Goal: Task Accomplishment & Management: Use online tool/utility

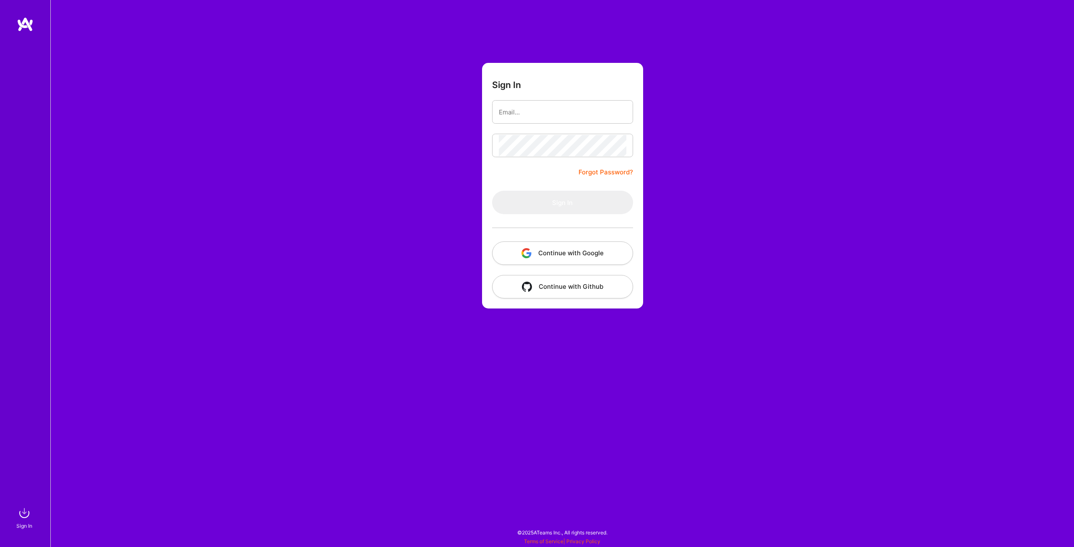
click at [548, 255] on button "Continue with Google" at bounding box center [562, 253] width 141 height 23
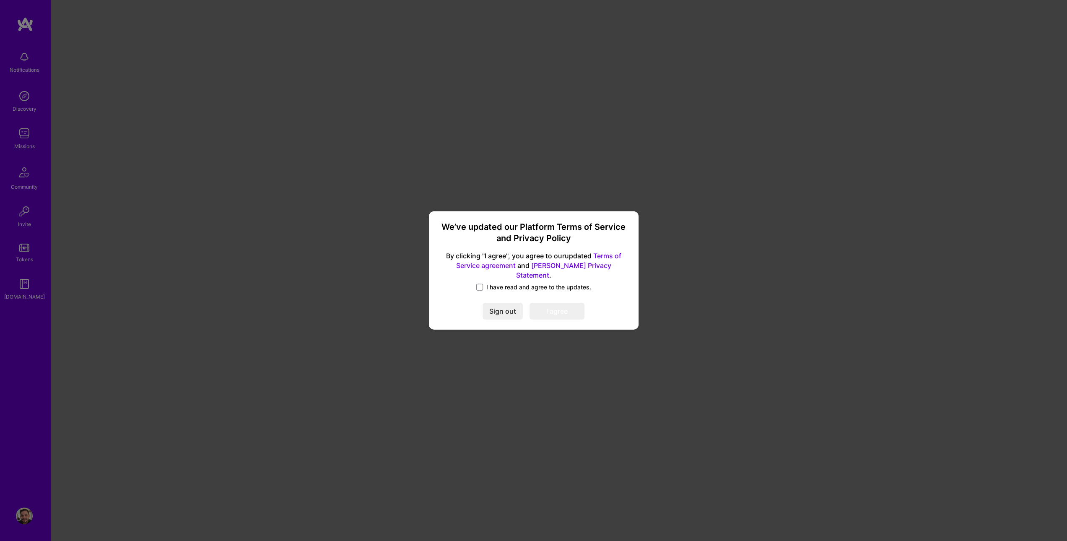
click at [480, 278] on div "We’ve updated our Platform Terms of Service and Privacy Policy By clicking "I a…" at bounding box center [533, 271] width 203 height 112
click at [479, 284] on span at bounding box center [479, 287] width 7 height 7
click at [0, 0] on input "I have read and agree to the updates." at bounding box center [0, 0] width 0 height 0
click at [557, 303] on button "I agree" at bounding box center [557, 311] width 55 height 17
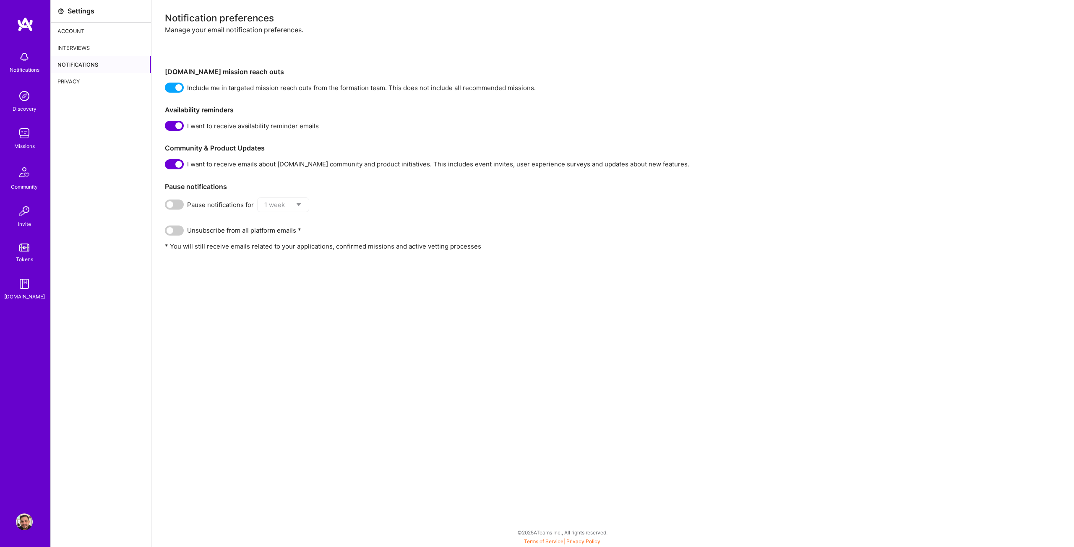
click at [16, 129] on link "Missions" at bounding box center [24, 138] width 52 height 26
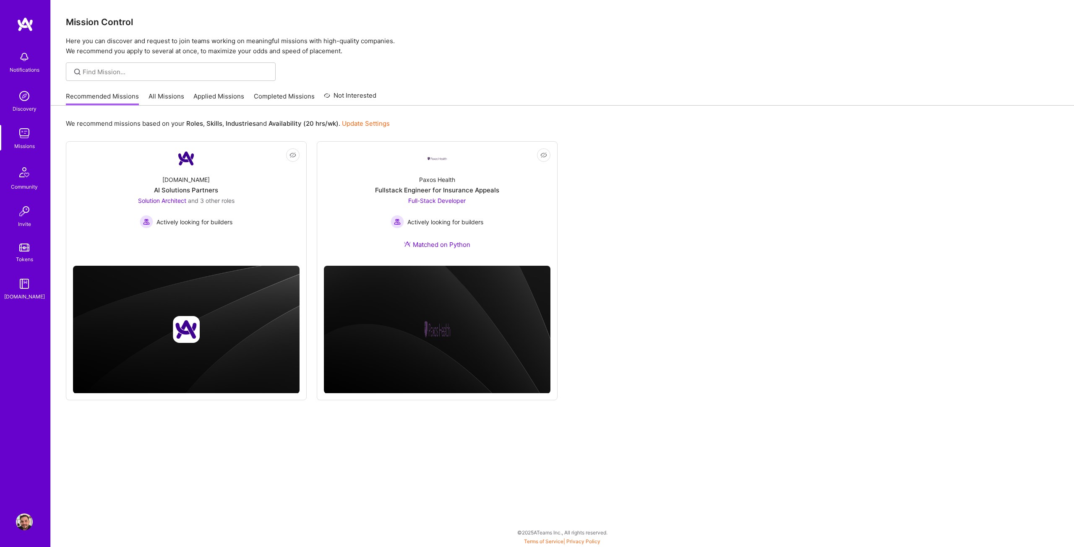
click at [167, 95] on link "All Missions" at bounding box center [166, 99] width 36 height 14
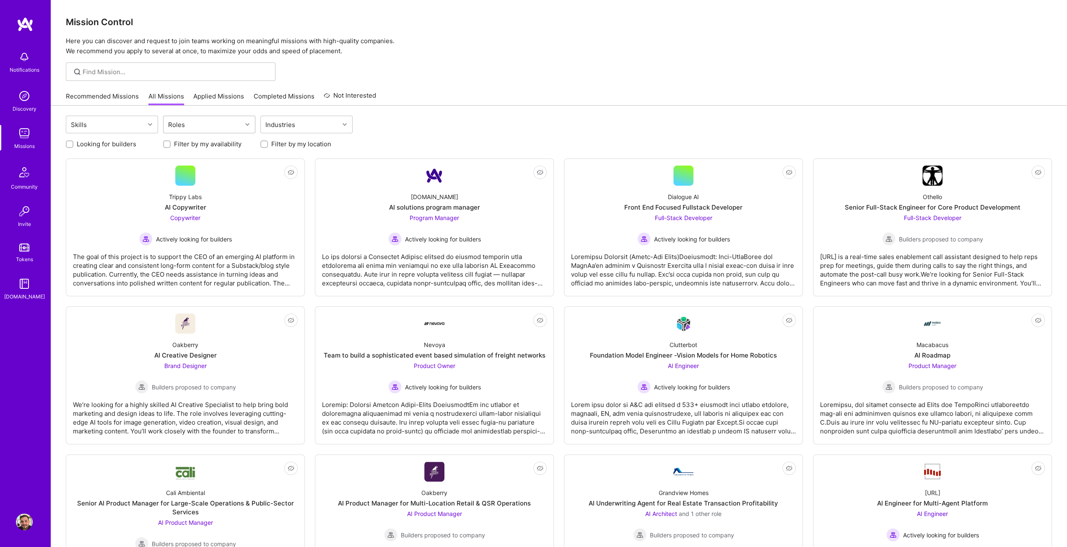
click at [185, 121] on div "Roles" at bounding box center [176, 125] width 21 height 12
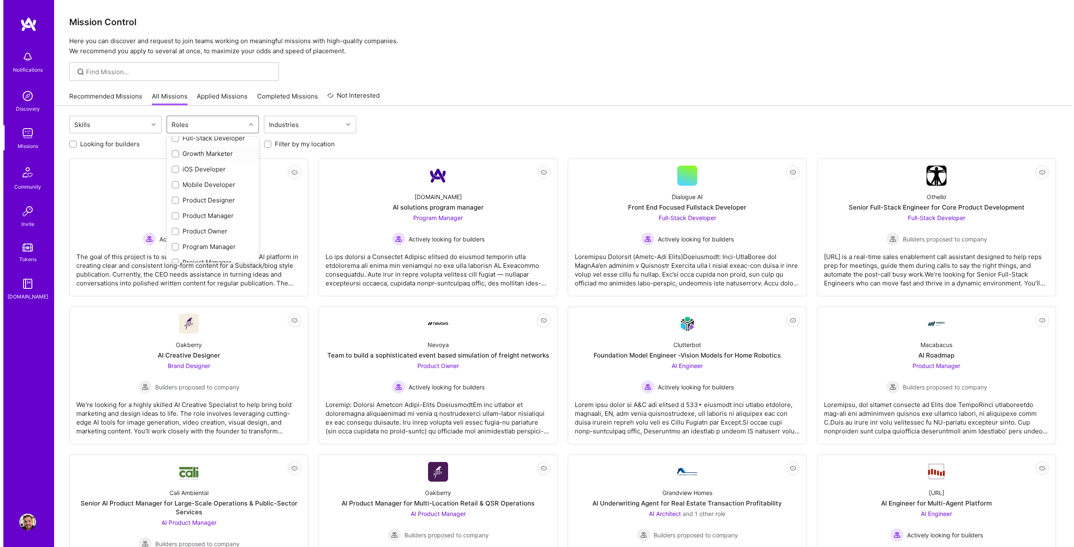
scroll to position [252, 0]
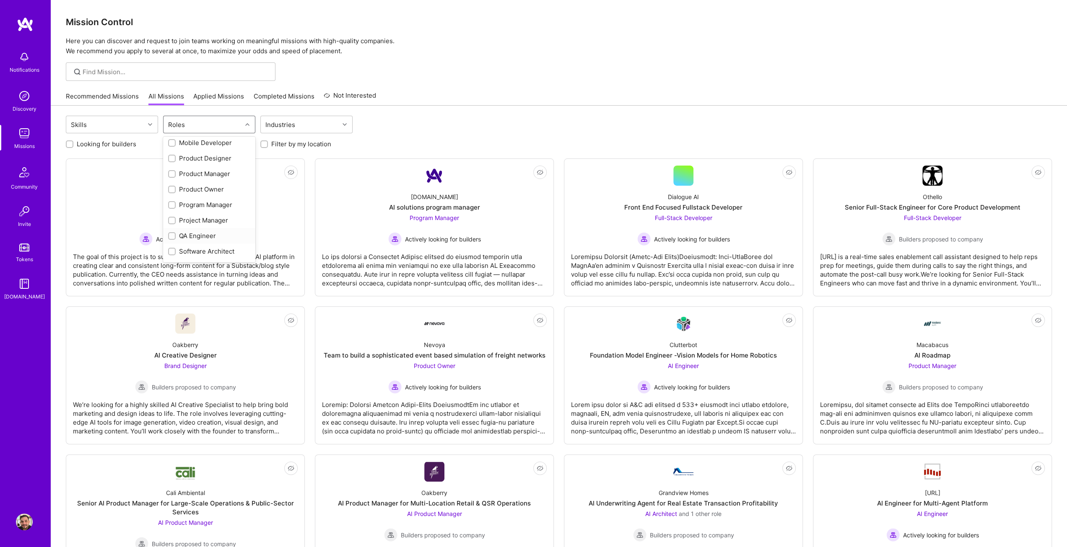
click at [178, 234] on div "QA Engineer" at bounding box center [209, 236] width 82 height 9
checkbox input "true"
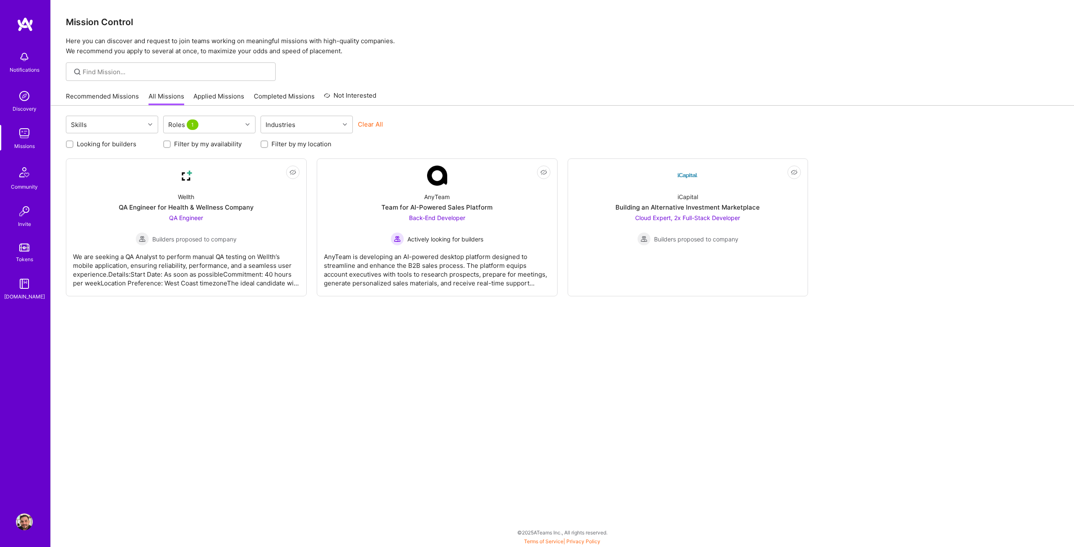
click at [262, 341] on div "Skills Roles 1 Industries Clear All Looking for builders Filter by my availabil…" at bounding box center [562, 325] width 1023 height 438
